Goal: Task Accomplishment & Management: Use online tool/utility

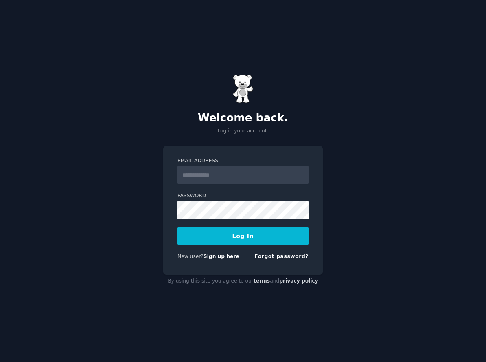
click at [217, 179] on input "Email Address" at bounding box center [243, 175] width 131 height 18
type input "**********"
click at [206, 239] on button "Log In" at bounding box center [243, 235] width 131 height 17
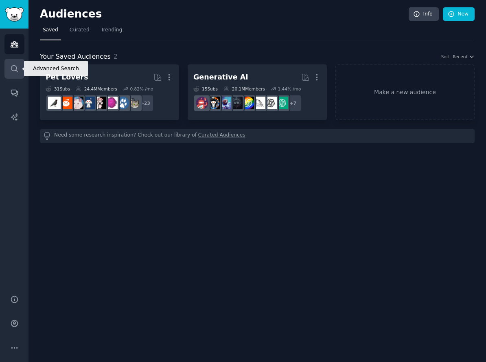
click at [11, 66] on icon "Sidebar" at bounding box center [14, 68] width 9 height 9
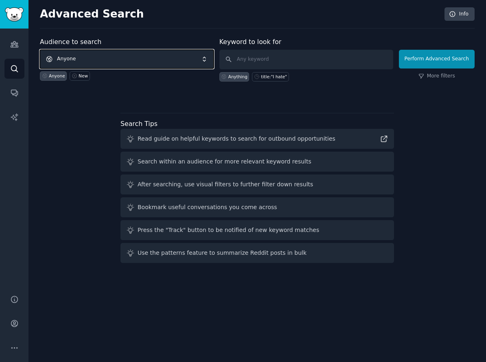
click at [100, 61] on span "Anyone" at bounding box center [127, 59] width 174 height 19
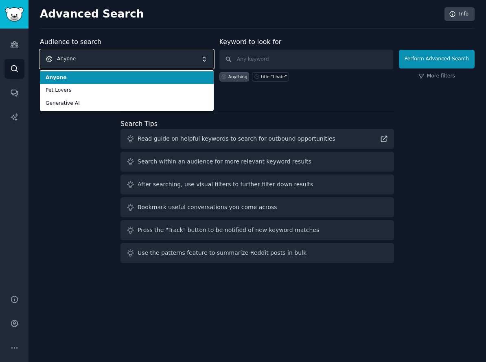
click at [100, 61] on span "Anyone" at bounding box center [127, 59] width 174 height 19
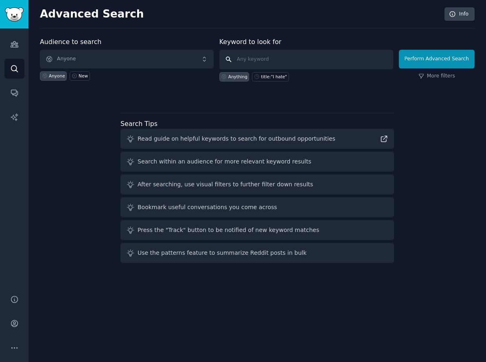
click at [327, 61] on input "text" at bounding box center [306, 60] width 174 height 20
type input "c"
